Goal: Transaction & Acquisition: Purchase product/service

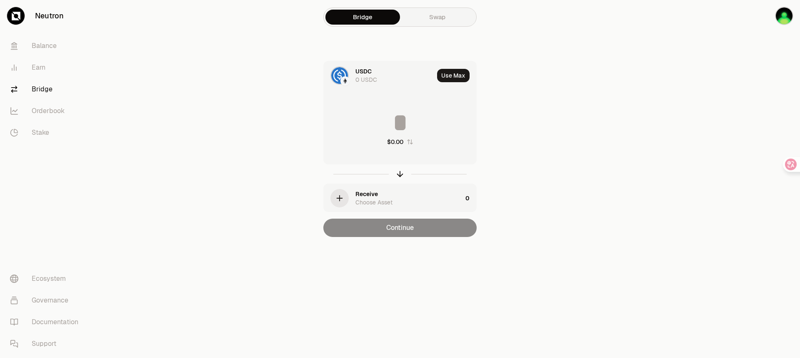
click at [436, 19] on link "Swap" at bounding box center [437, 17] width 75 height 15
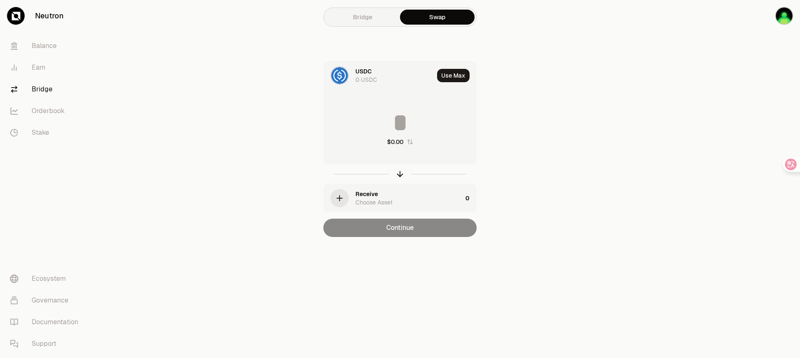
click at [385, 80] on div "USDC 0 USDC" at bounding box center [395, 75] width 78 height 17
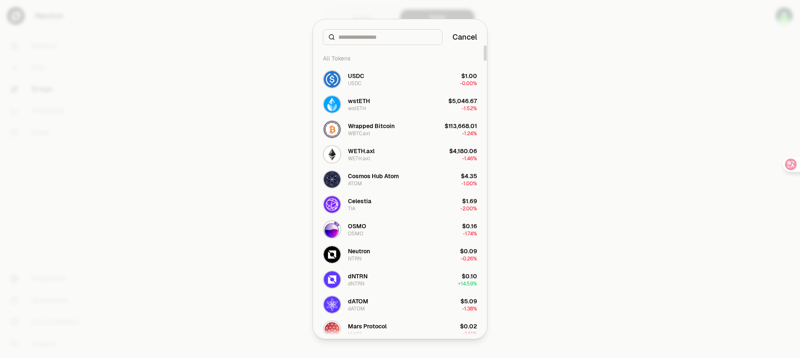
click at [519, 64] on div at bounding box center [400, 179] width 800 height 358
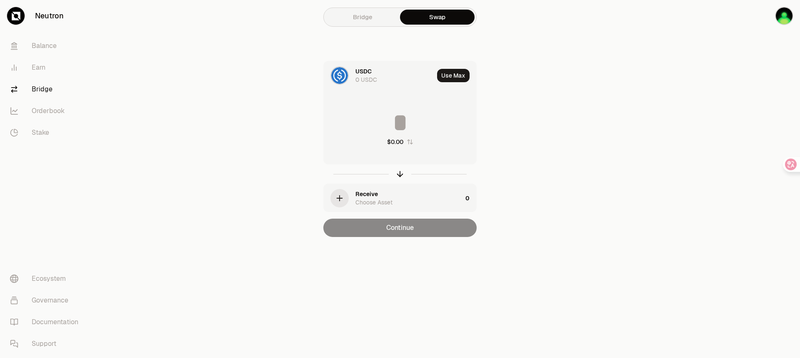
click at [361, 197] on div "Receive" at bounding box center [367, 194] width 23 height 8
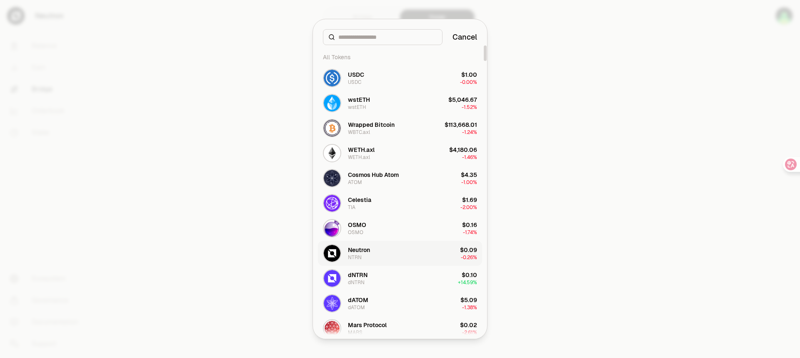
scroll to position [2, 0]
click at [402, 248] on button "Neutron NTRN $0.09 -0.26%" at bounding box center [400, 252] width 164 height 25
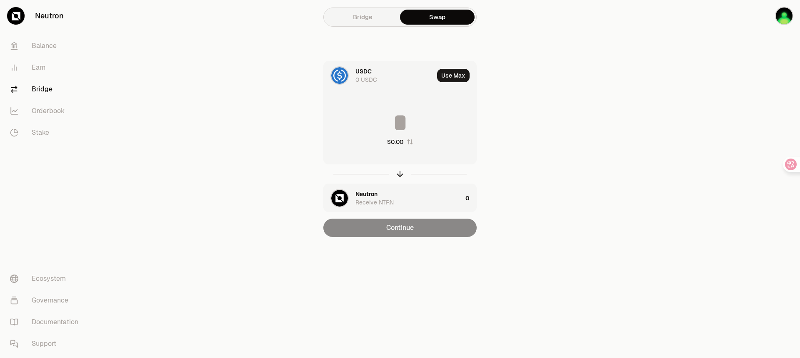
click at [414, 133] on input at bounding box center [400, 122] width 153 height 25
type input "*"
click at [372, 79] on div "0 USDC" at bounding box center [367, 79] width 22 height 8
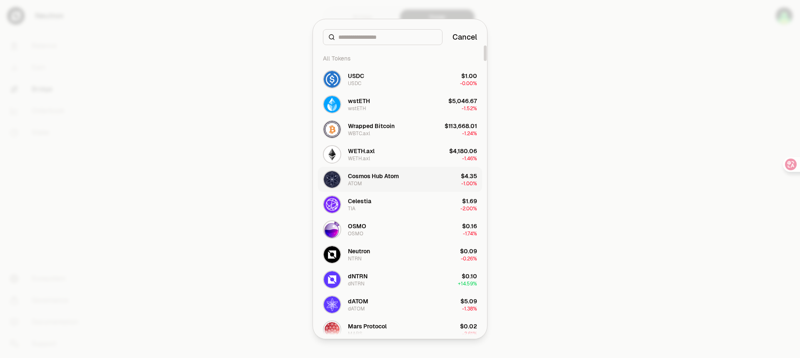
click at [383, 179] on div "Cosmos Hub Atom" at bounding box center [373, 176] width 51 height 8
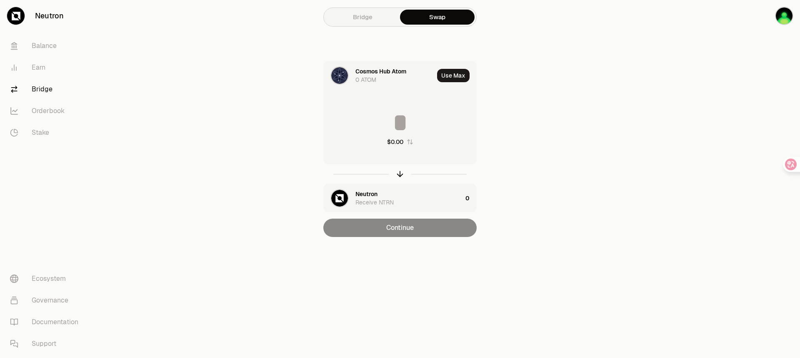
click at [380, 77] on div "Cosmos Hub Atom 0 ATOM" at bounding box center [395, 75] width 78 height 17
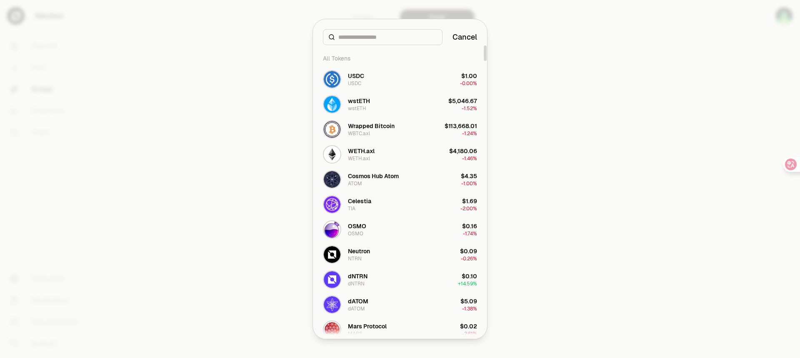
click at [290, 145] on div at bounding box center [400, 179] width 800 height 358
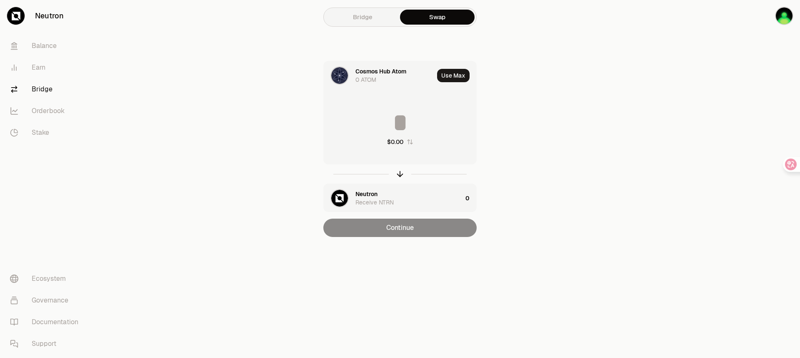
click at [356, 28] on div "Bridge Swap Cosmos Hub Atom 0 ATOM Use Max $0.00 Neutron Receive NTRN 0 Continue" at bounding box center [400, 135] width 300 height 270
click at [354, 14] on link "Bridge" at bounding box center [363, 17] width 75 height 15
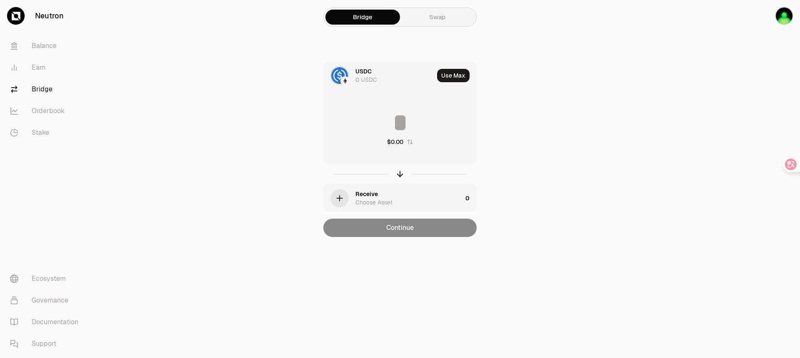
click at [355, 74] on div "USDC 0 USDC" at bounding box center [379, 75] width 110 height 28
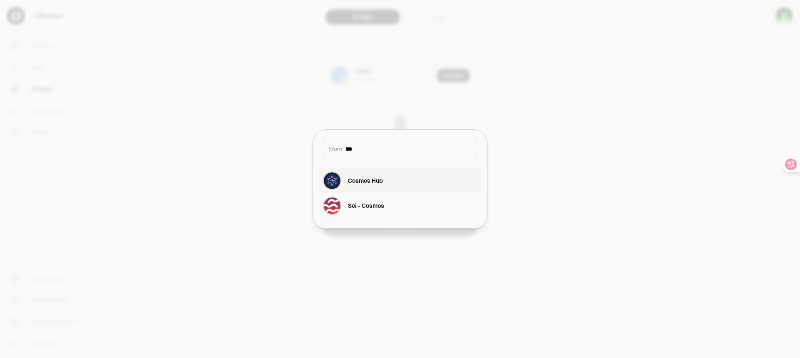
type input "***"
click at [389, 180] on button "Cosmos Hub" at bounding box center [400, 180] width 164 height 25
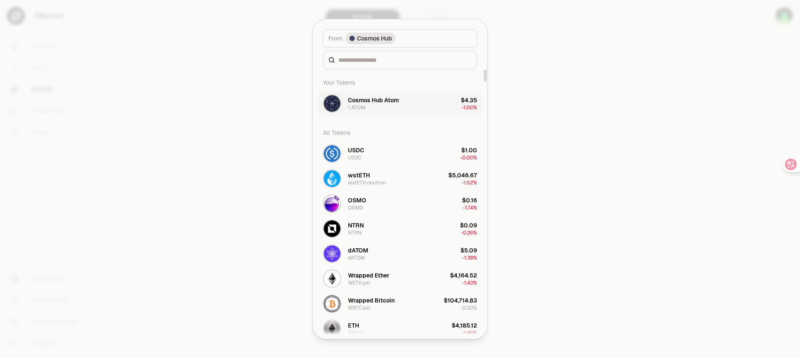
click at [412, 112] on button "Cosmos Hub Atom 1 ATOM $4.35 -1.00%" at bounding box center [400, 103] width 164 height 25
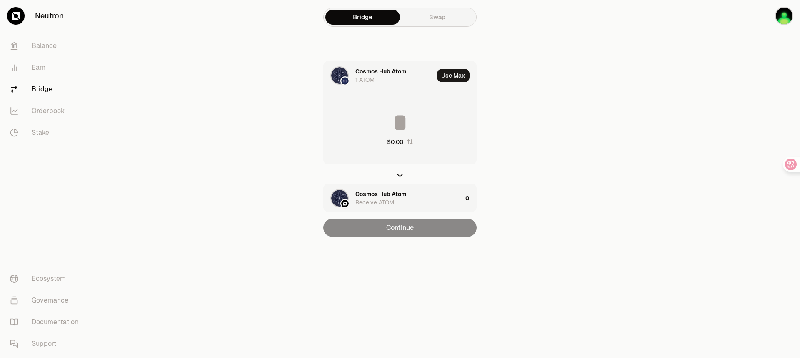
click at [408, 201] on div "Cosmos Hub Atom Receive ATOM" at bounding box center [409, 198] width 107 height 17
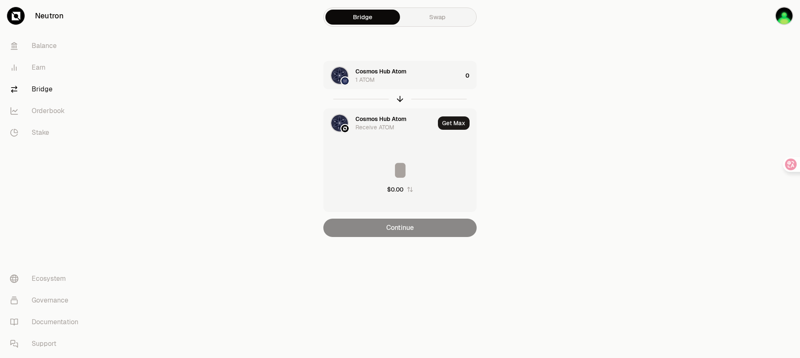
click at [352, 127] on div "Cosmos Hub Atom Receive ATOM" at bounding box center [379, 123] width 111 height 28
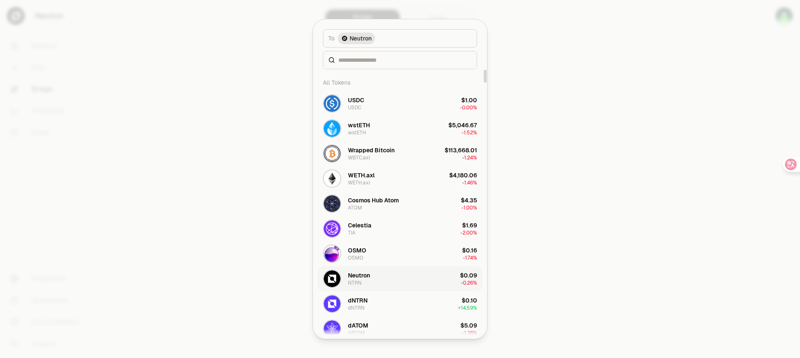
click at [407, 274] on button "Neutron NTRN $0.09 -0.26%" at bounding box center [400, 278] width 164 height 25
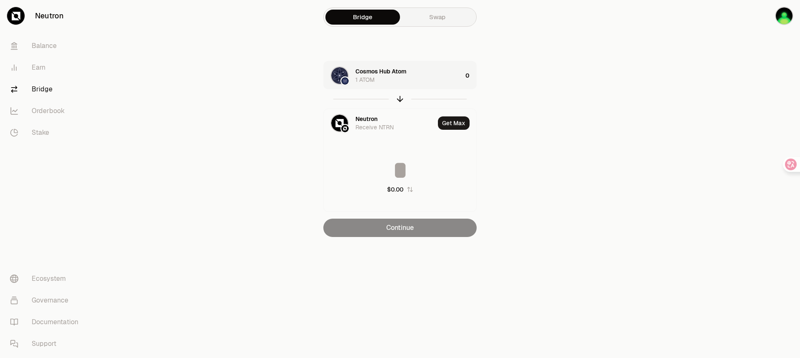
click at [466, 78] on div "0" at bounding box center [471, 75] width 11 height 28
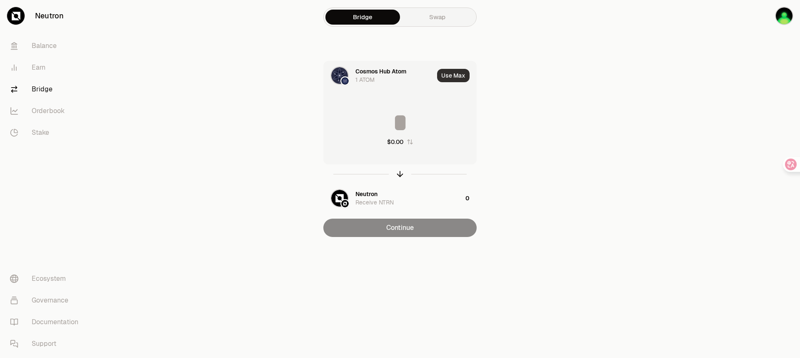
click at [465, 76] on button "Use Max" at bounding box center [453, 75] width 33 height 13
type input "******"
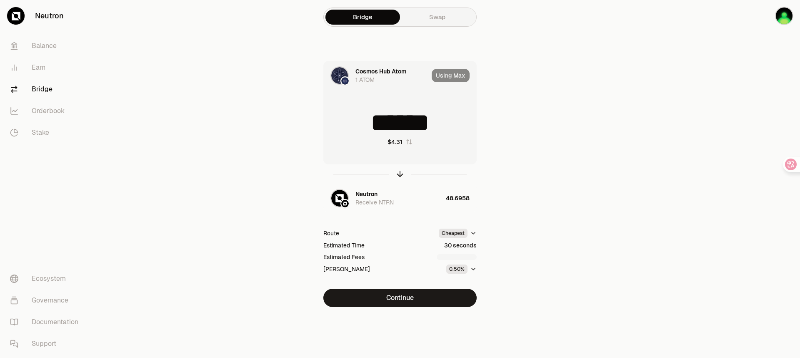
click at [436, 294] on button "Continue" at bounding box center [399, 297] width 153 height 18
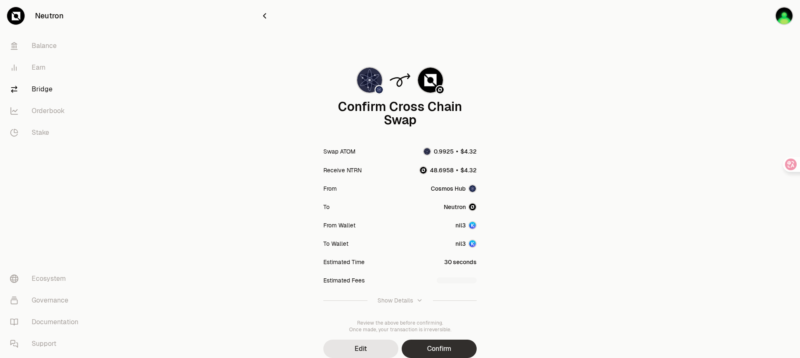
click at [436, 354] on button "Confirm" at bounding box center [439, 348] width 75 height 18
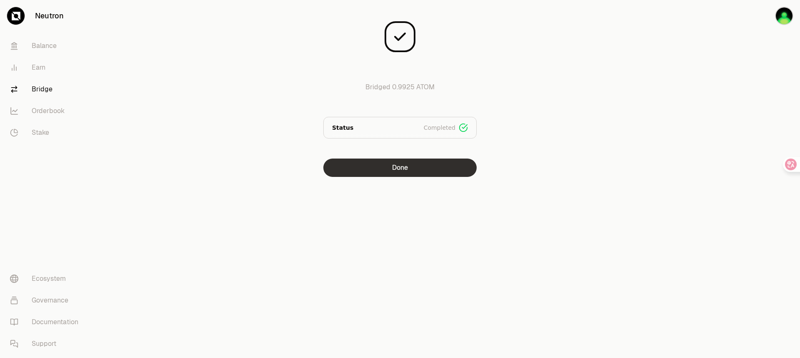
click at [442, 168] on button "Done" at bounding box center [399, 167] width 153 height 18
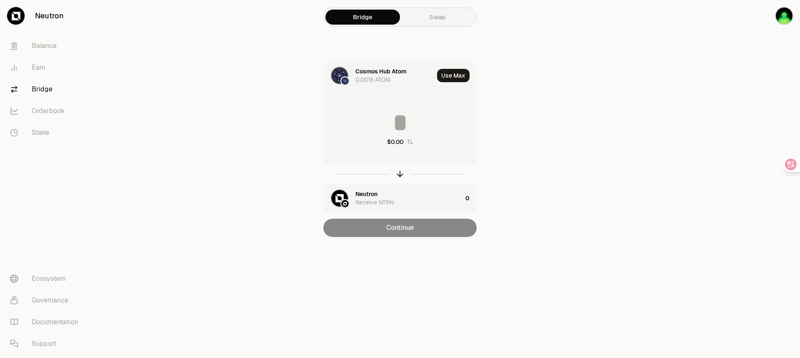
click at [424, 22] on link "Swap" at bounding box center [437, 17] width 75 height 15
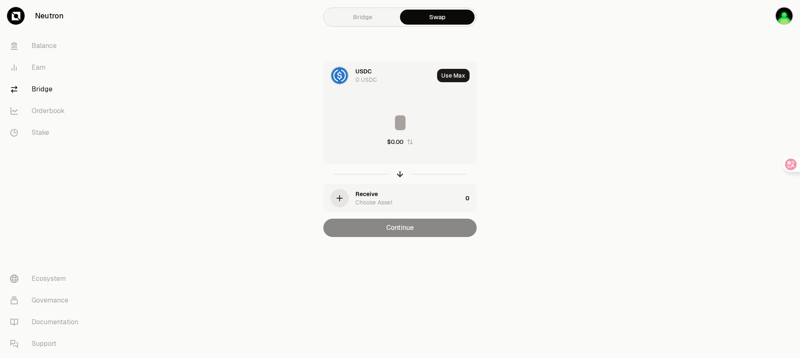
click at [344, 75] on img at bounding box center [339, 75] width 17 height 17
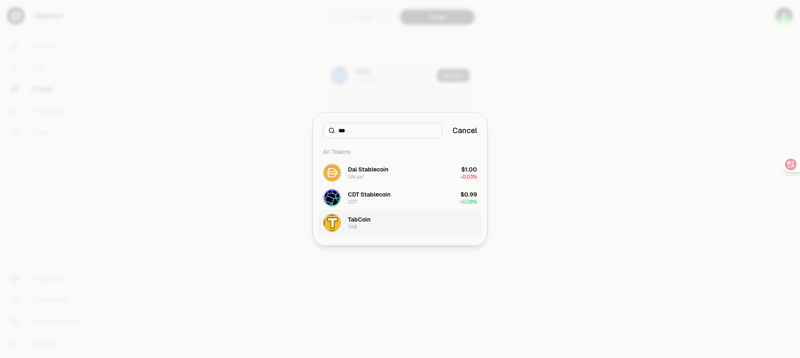
type input "***"
click at [406, 219] on button "TabCoin TAB" at bounding box center [400, 222] width 164 height 25
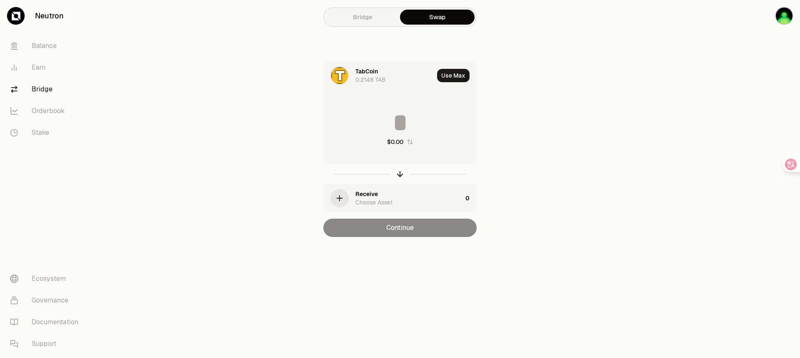
click at [372, 198] on div "Choose Asset" at bounding box center [374, 202] width 37 height 8
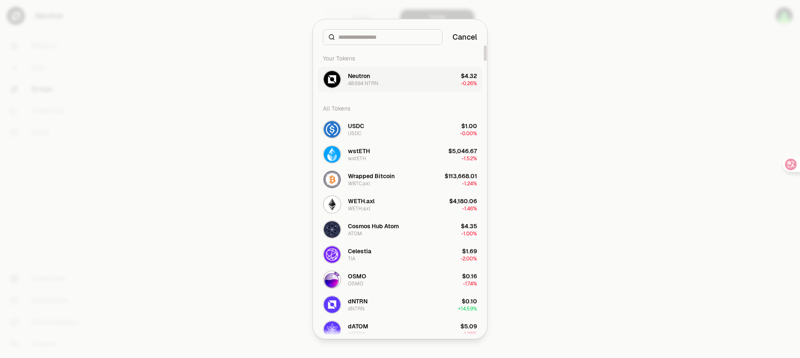
click at [390, 82] on button "Neutron 48.694 NTRN $4.32 -0.26%" at bounding box center [400, 79] width 164 height 25
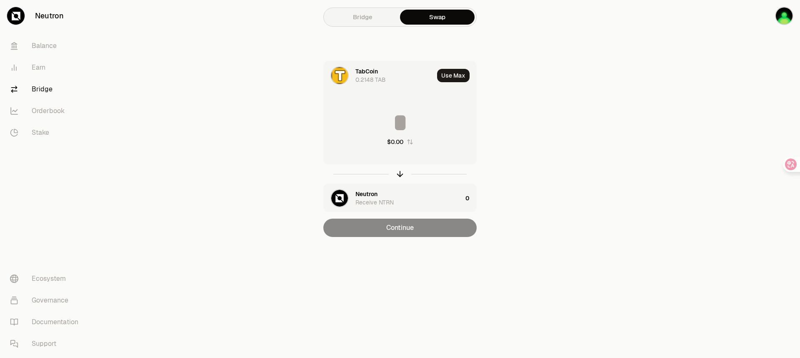
click at [408, 122] on input at bounding box center [400, 122] width 153 height 25
click at [446, 82] on div "Use Max" at bounding box center [456, 75] width 39 height 28
click at [446, 76] on button "Use Max" at bounding box center [453, 75] width 33 height 13
type input "********"
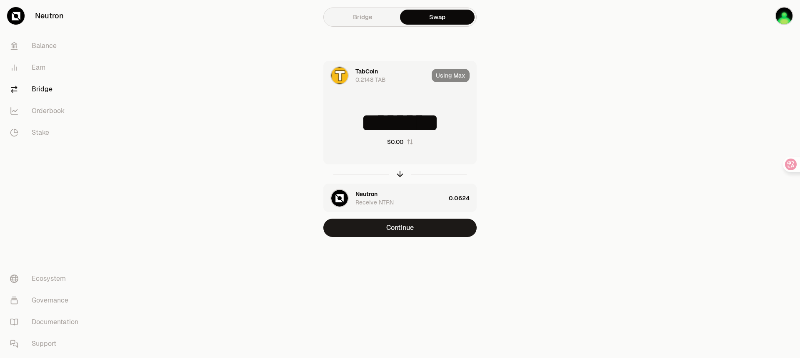
click at [411, 141] on icon "button" at bounding box center [410, 141] width 7 height 7
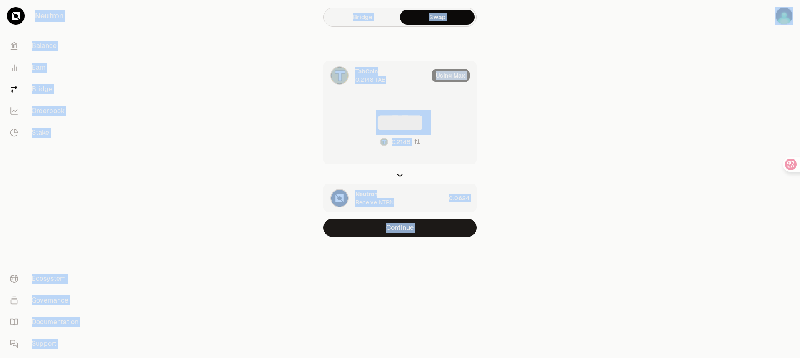
click at [407, 126] on input at bounding box center [400, 122] width 153 height 25
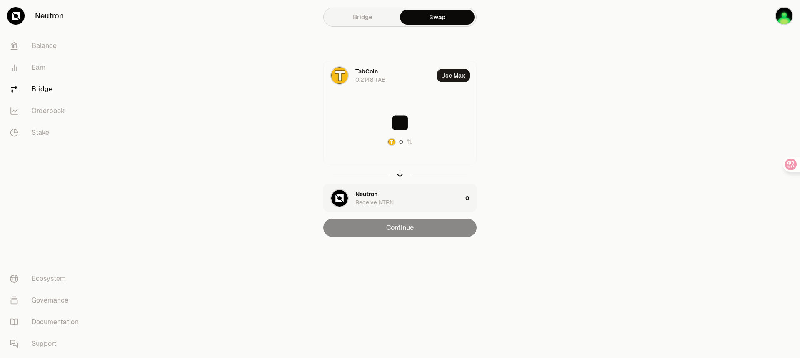
type input "**"
click at [507, 225] on div "TabCoin 0.2148 TAB Use Max ** 0 Neutron Receive NTRN 0 Continue" at bounding box center [400, 149] width 280 height 176
click at [406, 142] on button "0" at bounding box center [400, 142] width 25 height 8
click at [411, 123] on input at bounding box center [400, 122] width 153 height 25
click at [424, 128] on input "*" at bounding box center [400, 122] width 153 height 25
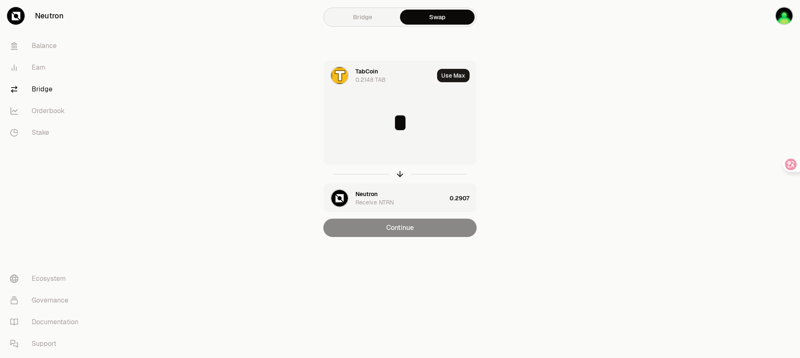
type input "*"
type input "**"
